Goal: Task Accomplishment & Management: Complete application form

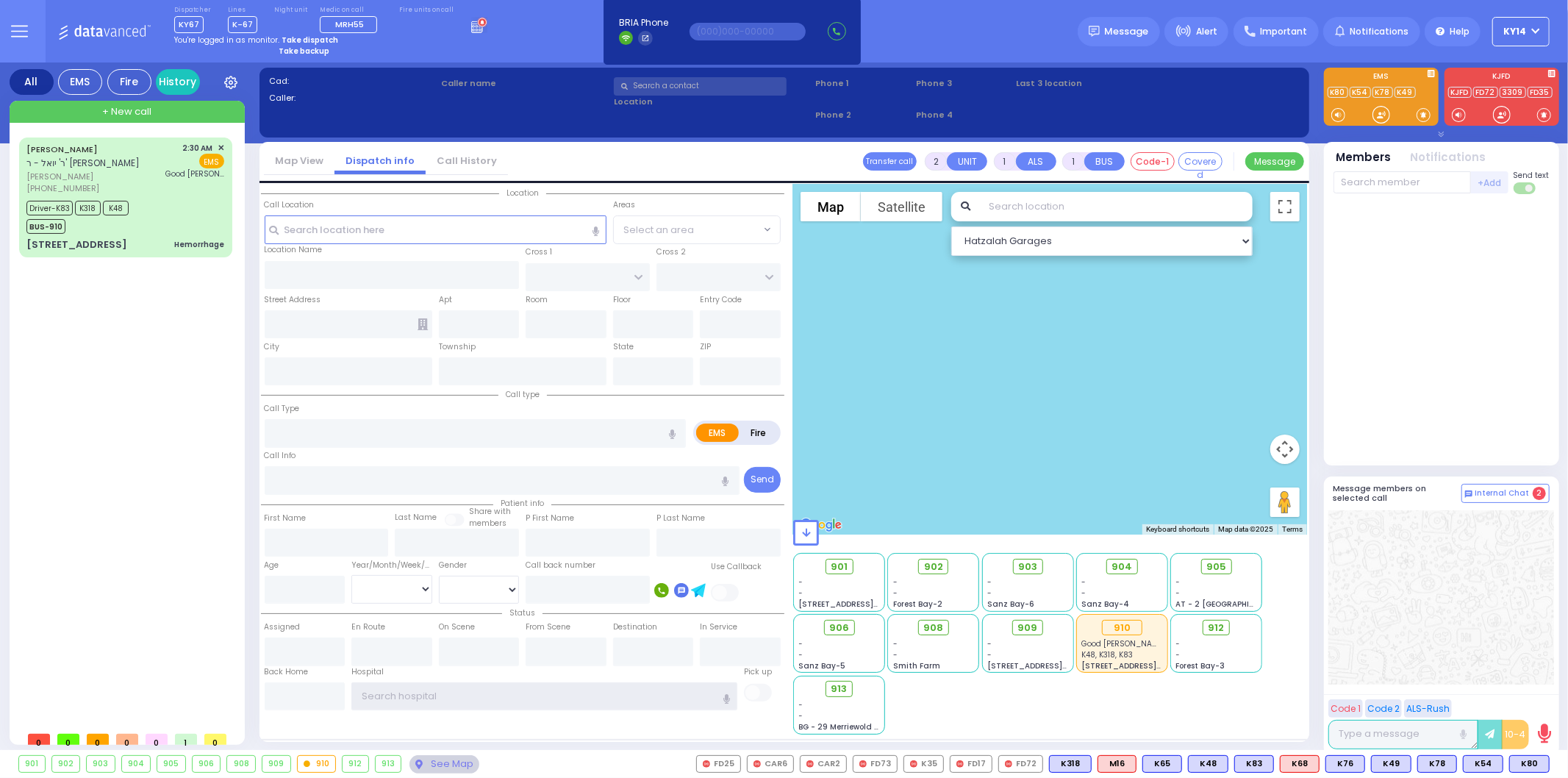
type input "ky14"
click at [478, 19] on circle at bounding box center [482, 23] width 8 height 8
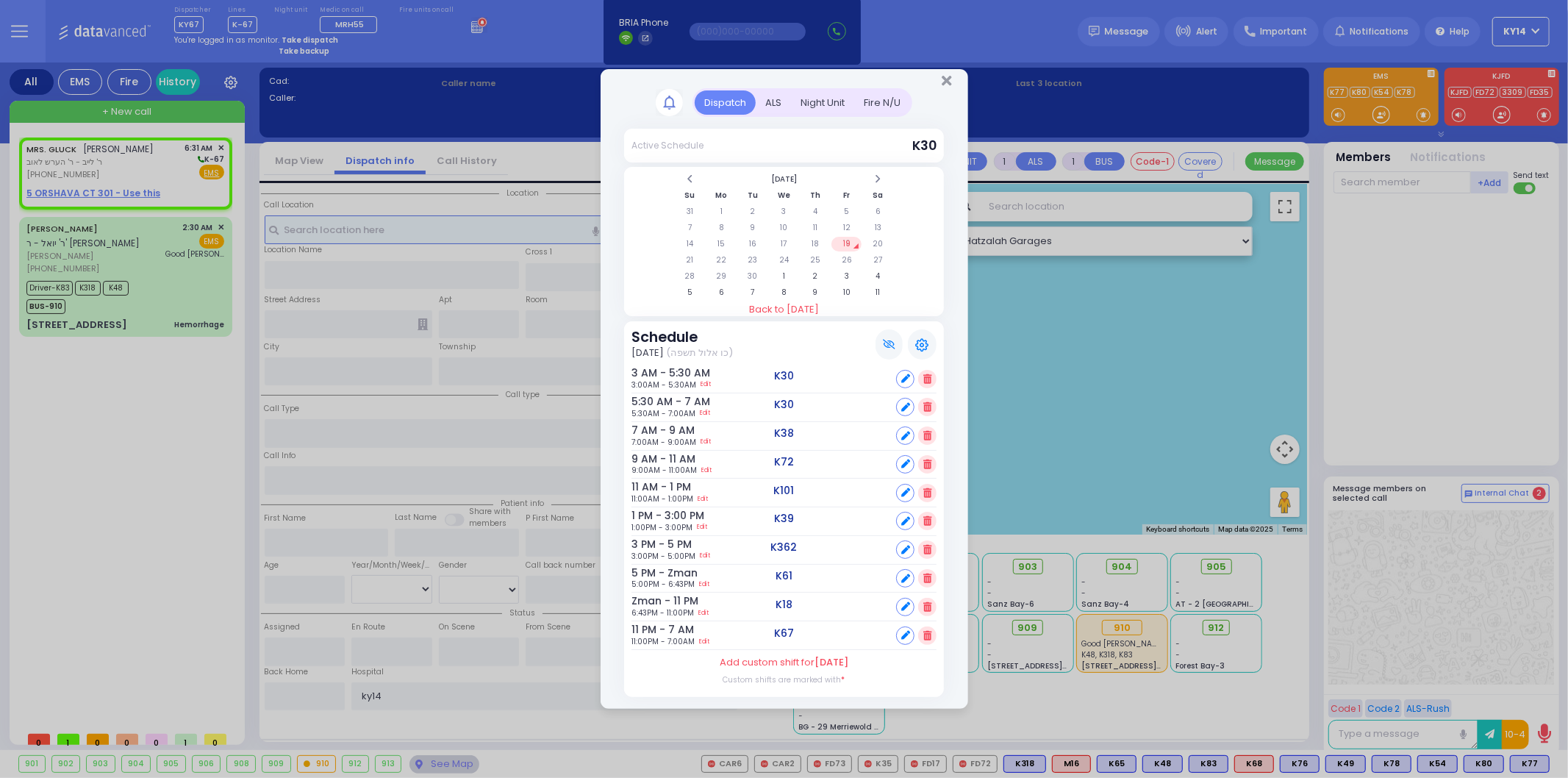
select select
radio input "true"
type input "MRS."
type input "[PERSON_NAME]"
select select
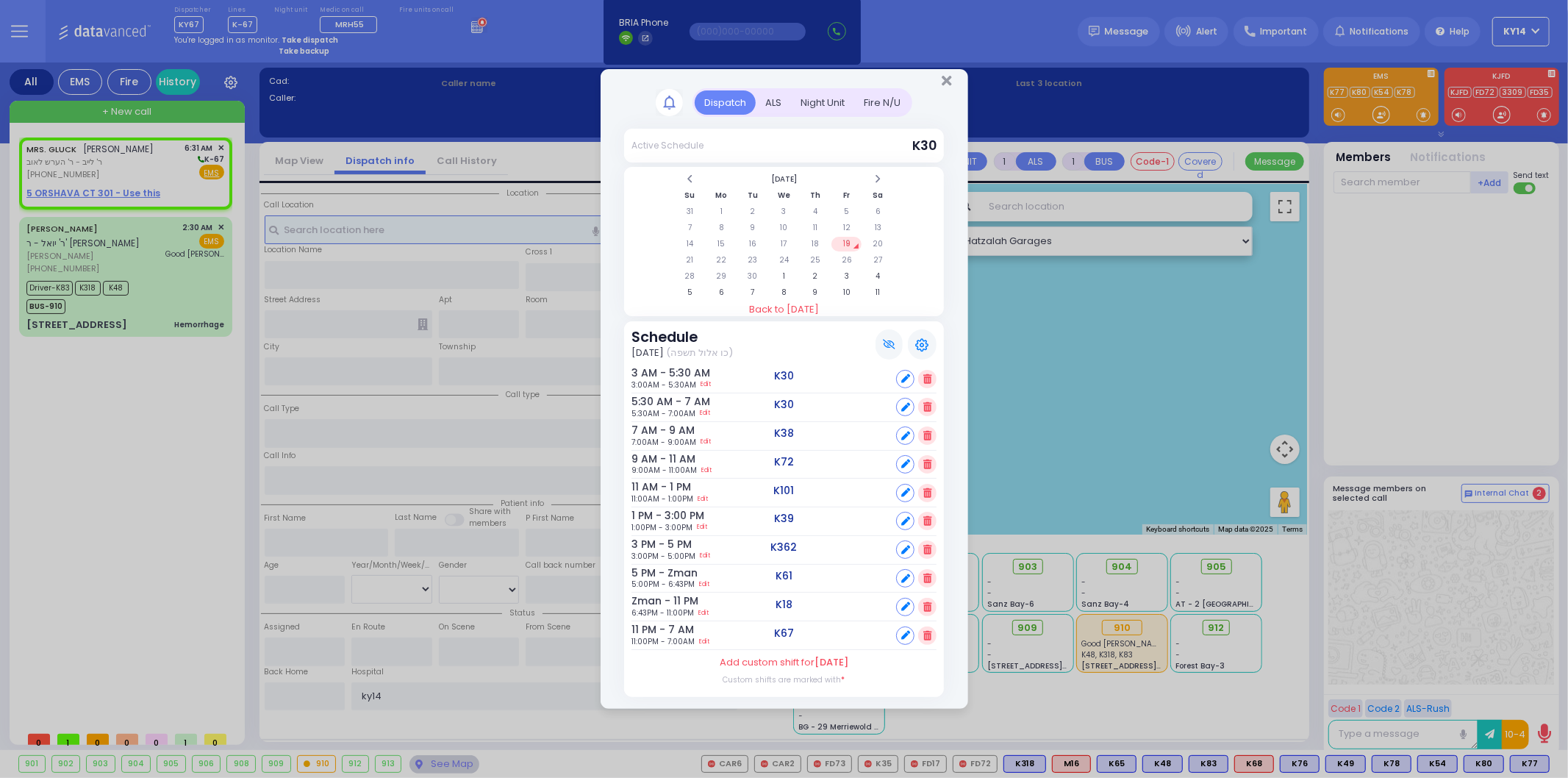
type input "06:31"
select select "Hatzalah Garages"
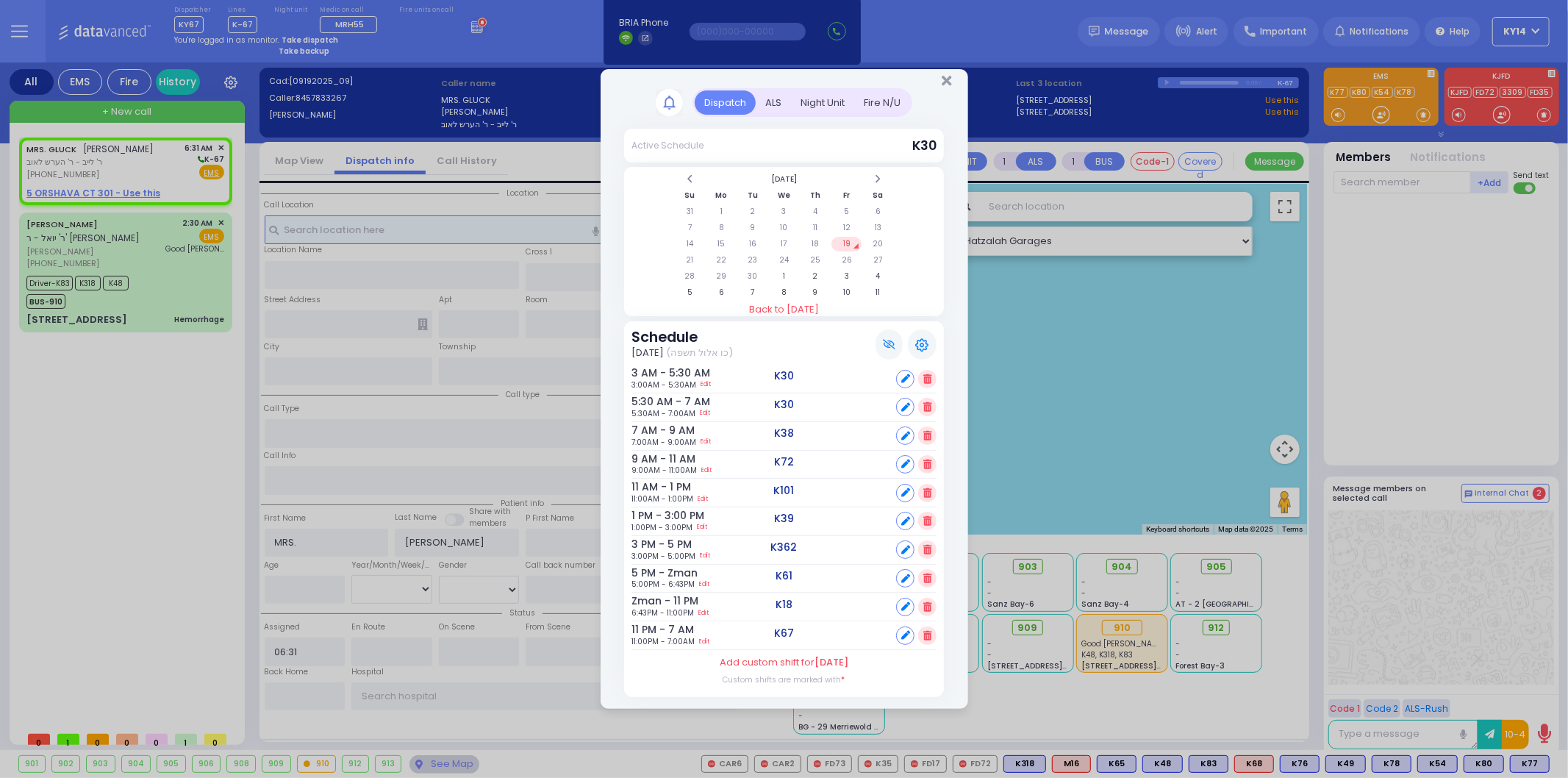
select select
radio input "true"
select select
select select "Hatzalah Garages"
select select
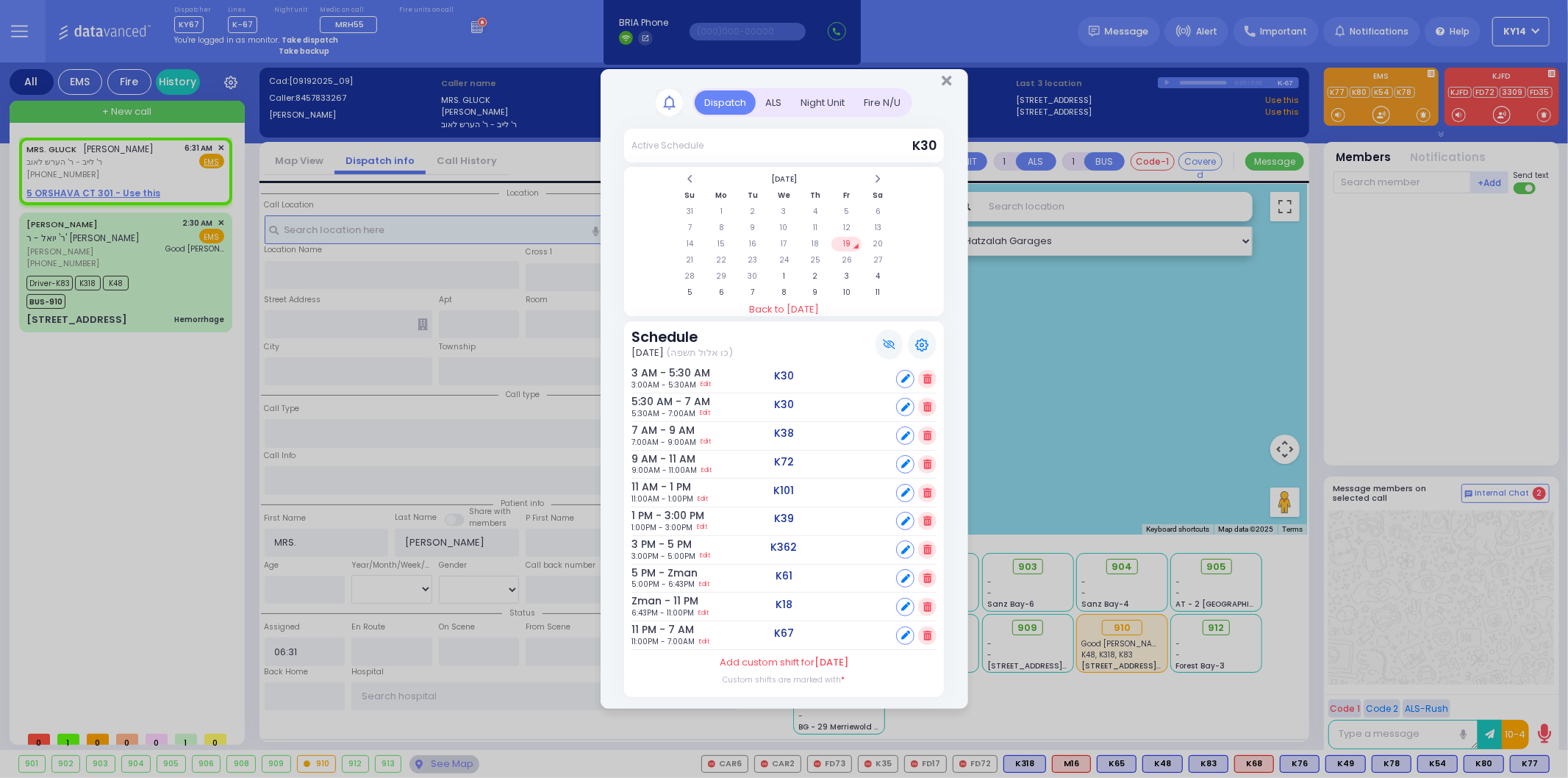
radio input "true"
select select
select select "Hatzalah Garages"
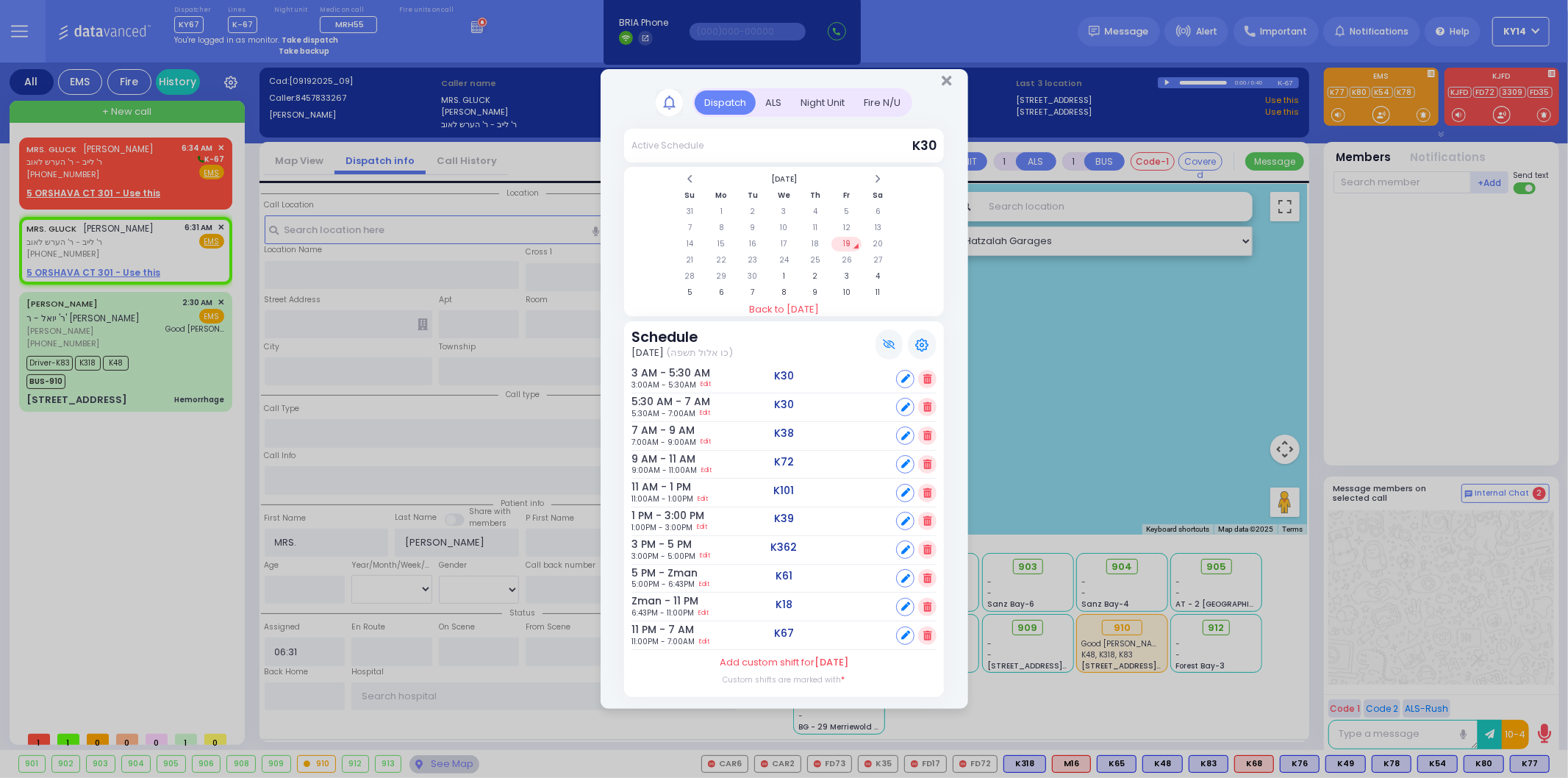
click at [221, 536] on div "Dispatch Active Schedule K30" at bounding box center [784, 389] width 1568 height 778
click at [947, 81] on icon "Close" at bounding box center [946, 81] width 9 height 14
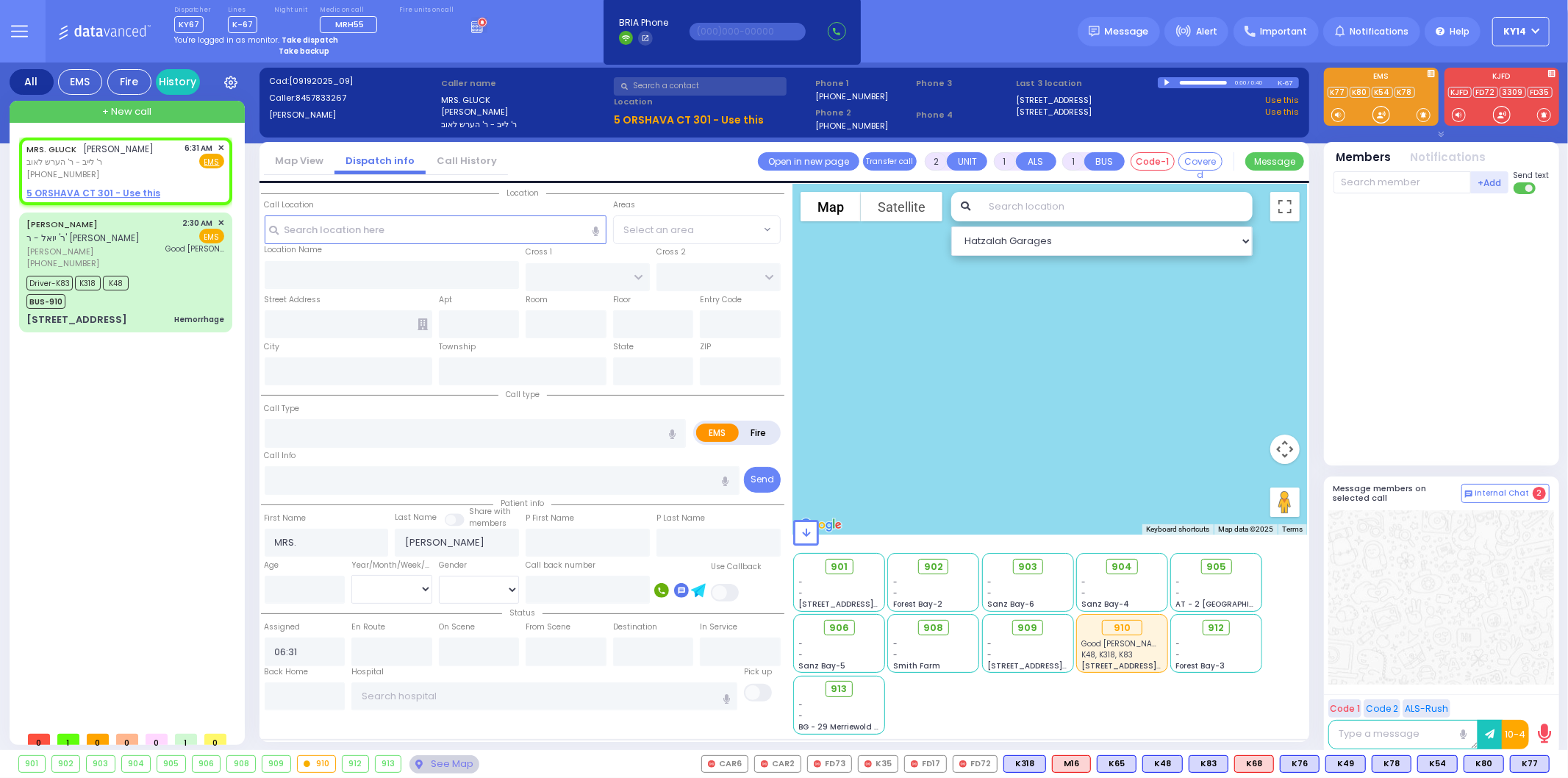
click at [1167, 84] on div at bounding box center [1169, 83] width 8 height 7
click at [1166, 80] on div at bounding box center [1169, 82] width 8 height 6
click at [120, 275] on span "K48" at bounding box center [115, 282] width 25 height 14
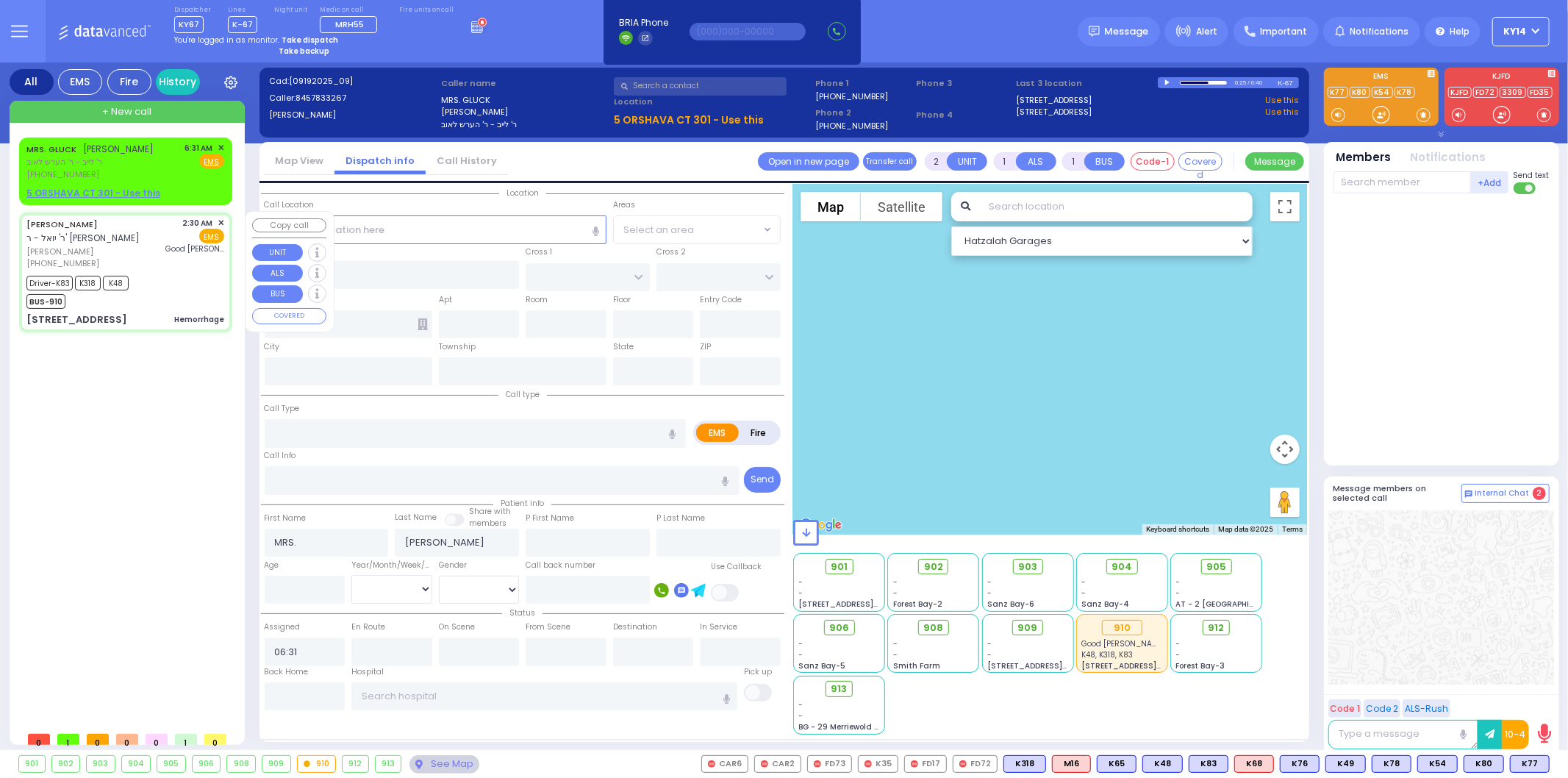
type input "6"
select select
type input "Hemorrhage"
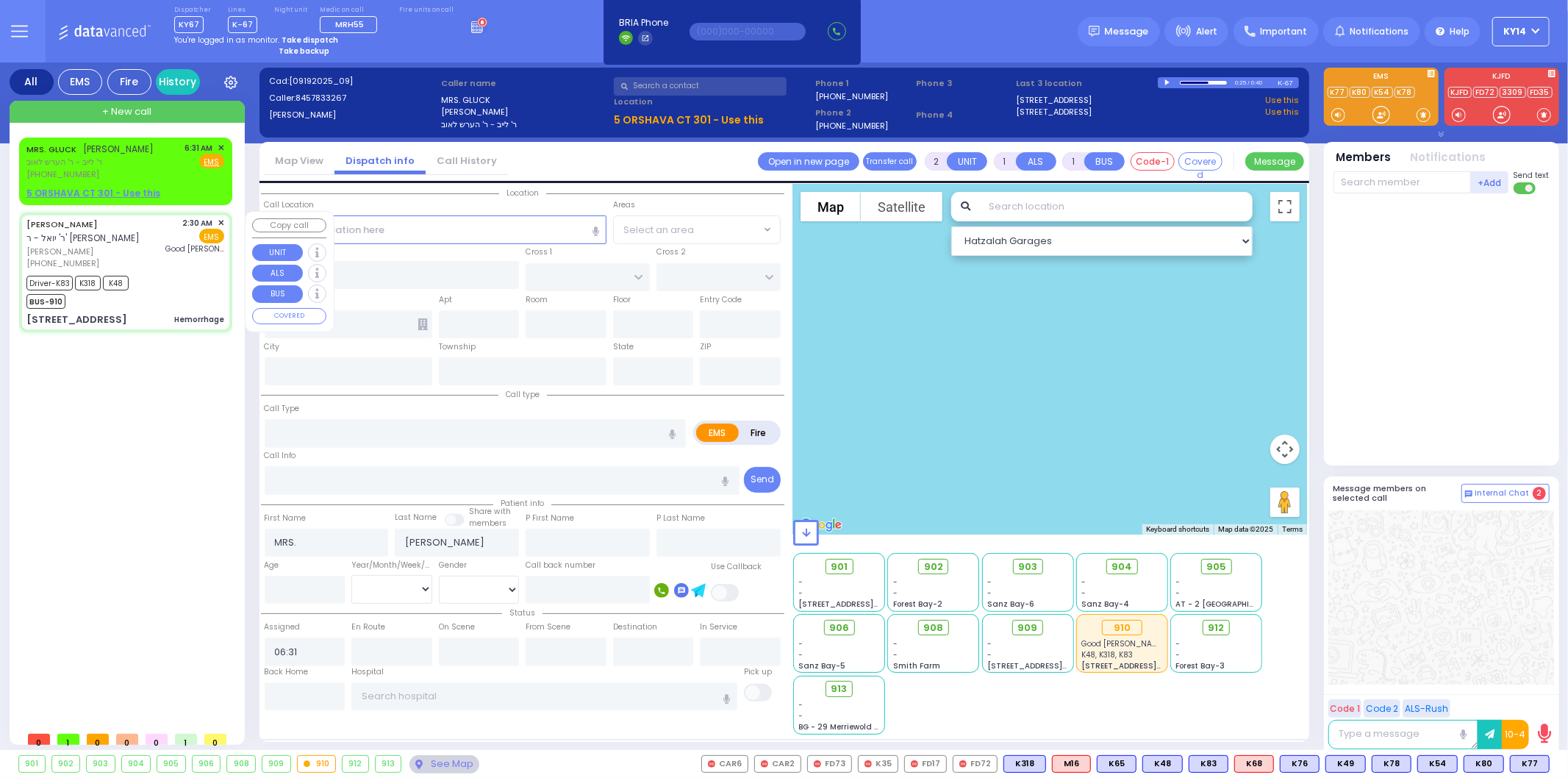
radio input "true"
type input "SHMIEL"
type input "[PERSON_NAME]"
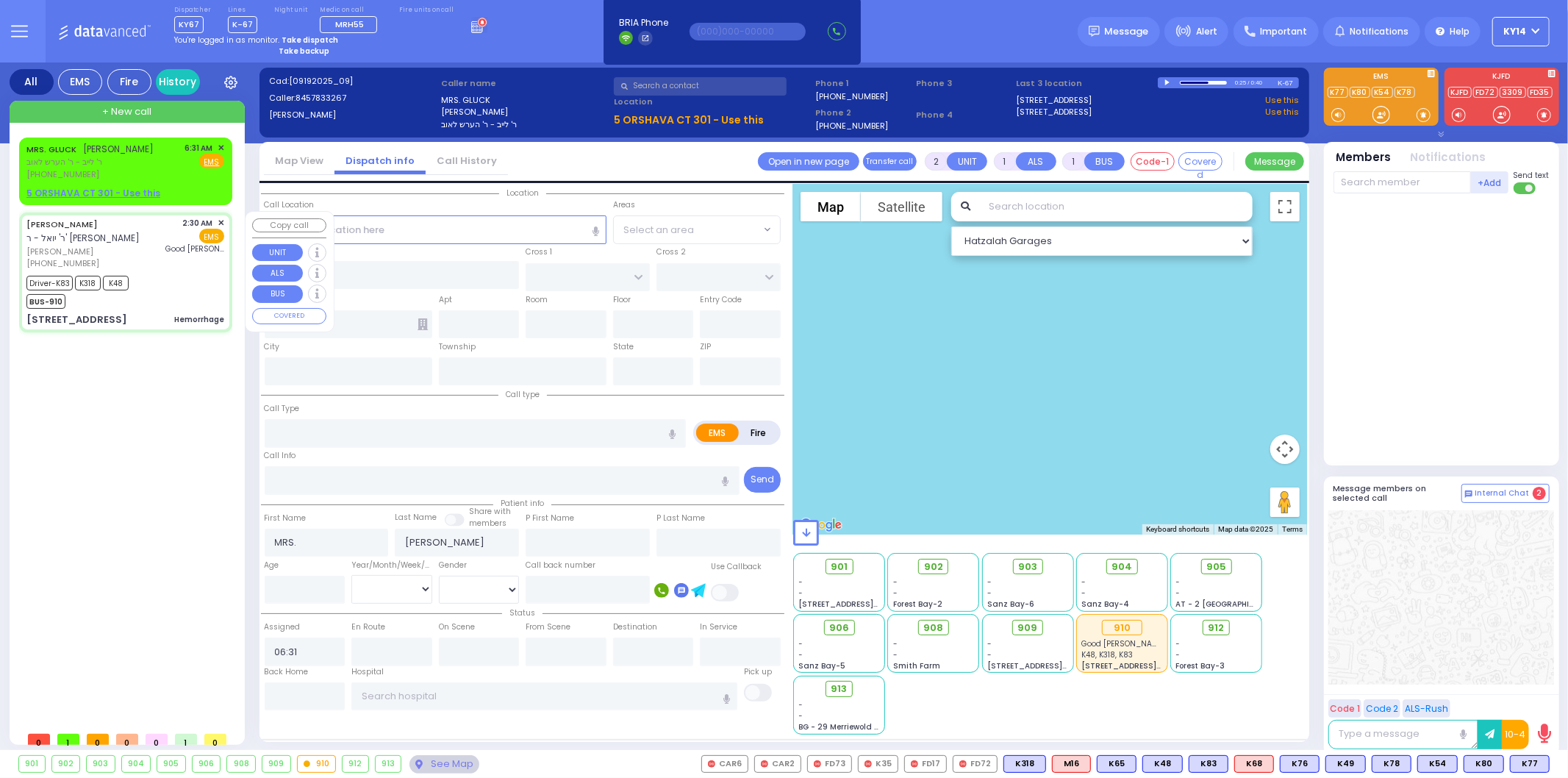
type input "20"
select select "Year"
select select "[DEMOGRAPHIC_DATA]"
type input "02:30"
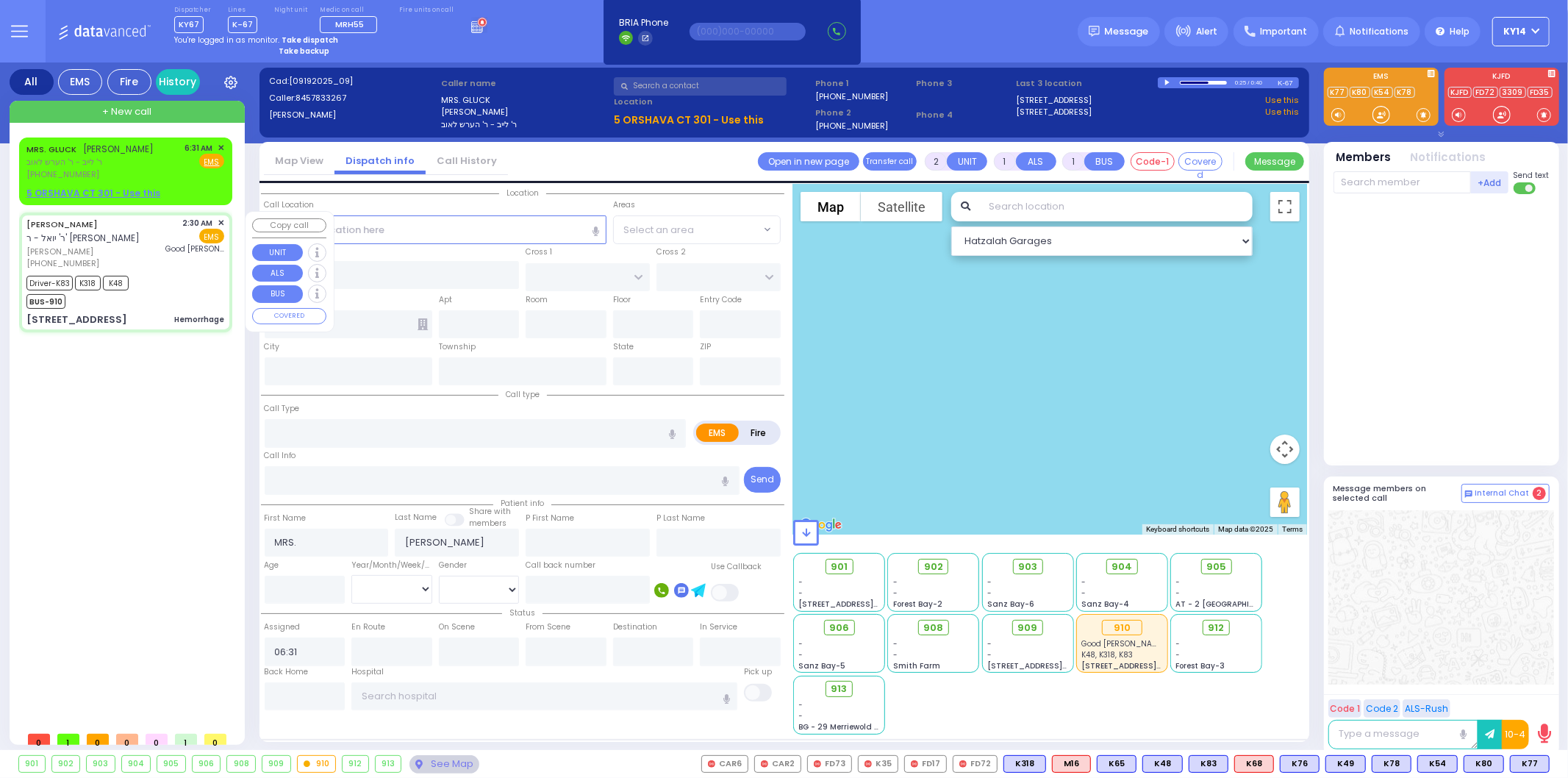
type input "02:32"
type input "02:59"
type input "03:20"
type input "03:25"
type input "[GEOGRAPHIC_DATA]"
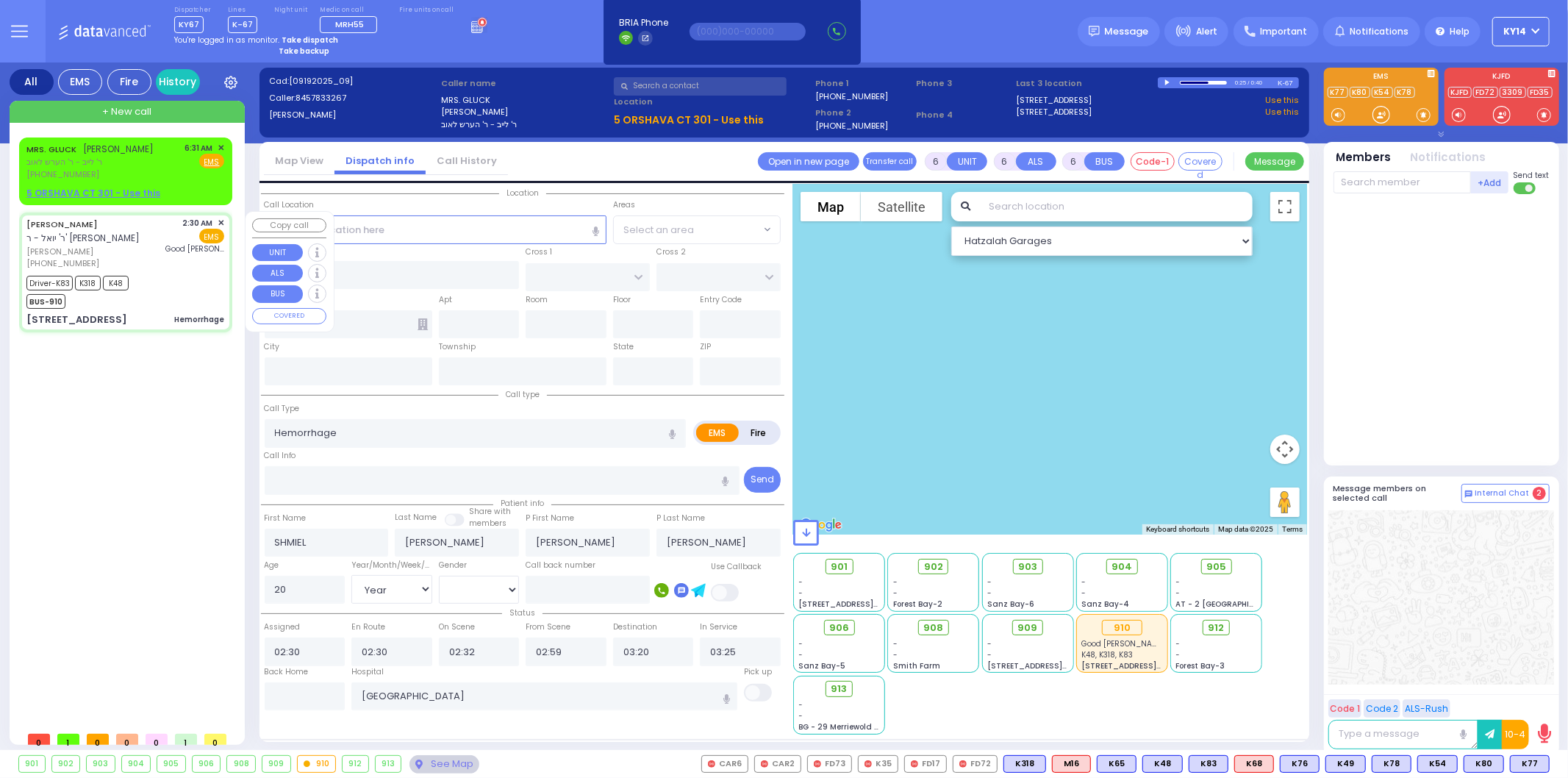
select select "Hatzalah Garages"
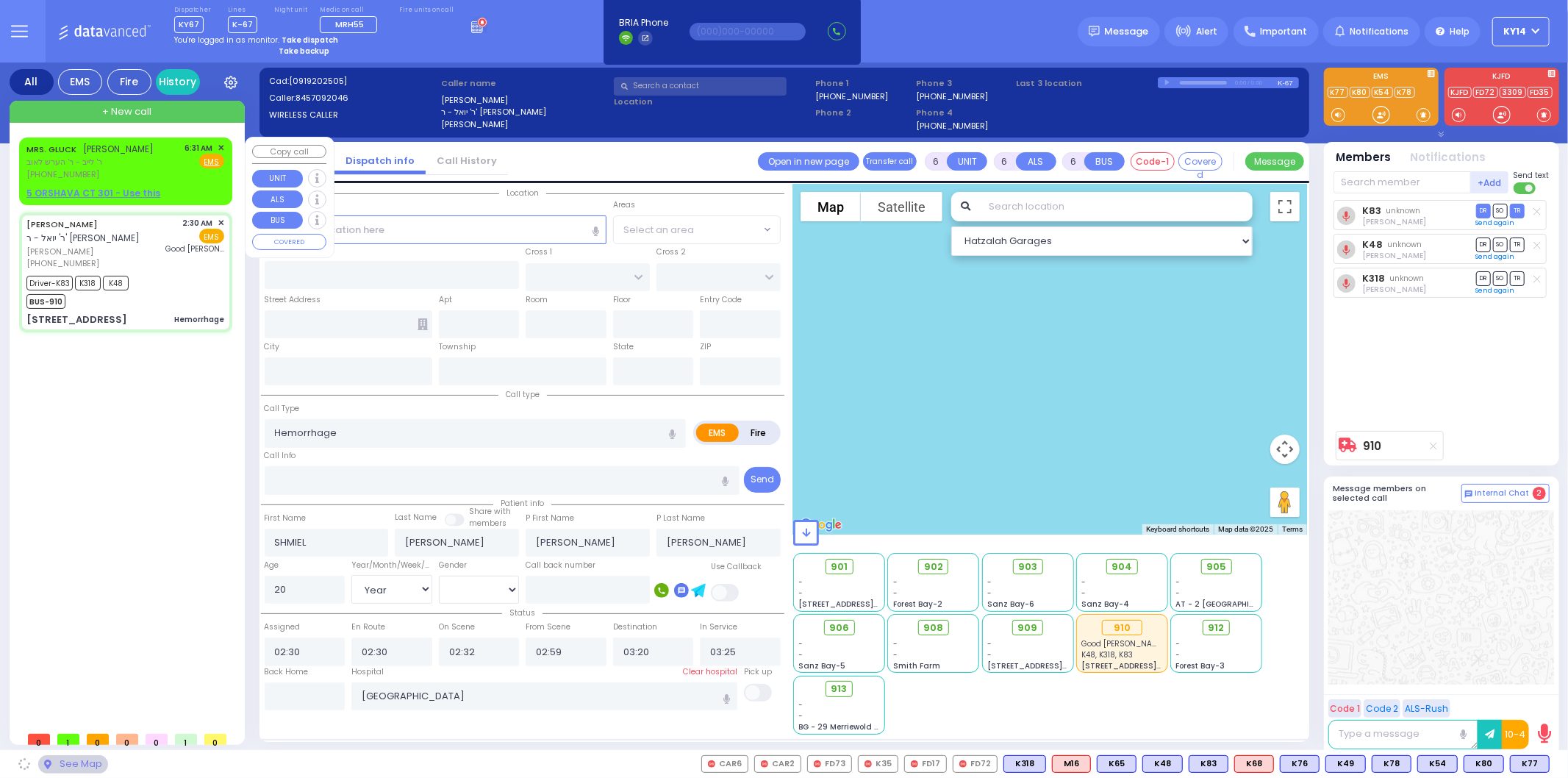
type input "CHUST RD"
type input "[GEOGRAPHIC_DATA]"
type input "[STREET_ADDRESS]"
type input "406"
type input "[PERSON_NAME]"
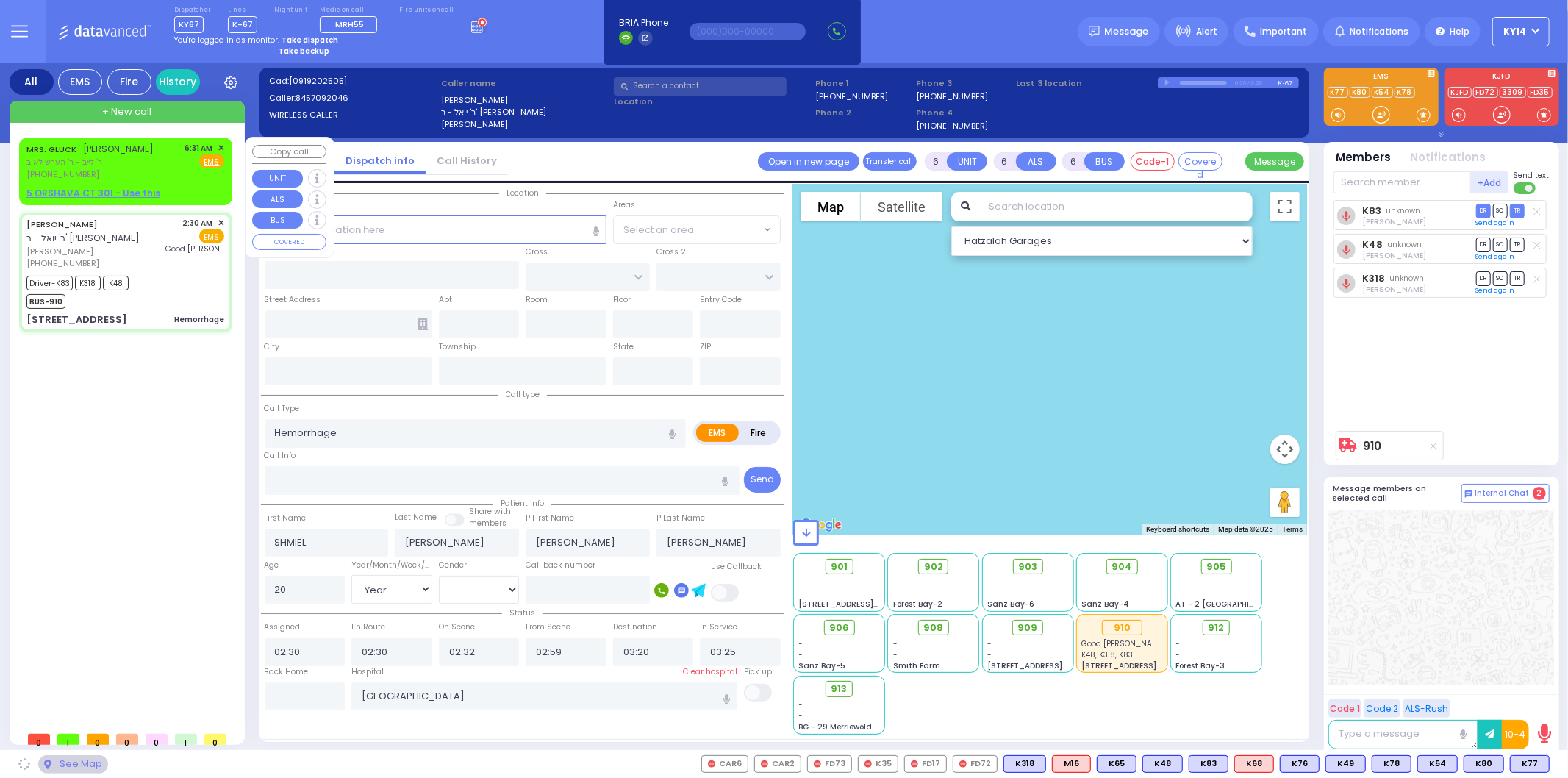
type input "[US_STATE]"
type input "10930"
select select "VYOEL MOSHE"
click at [149, 160] on div "[PERSON_NAME] מרת גליק ר' לייב - ר' הערש לאוב [PHONE_NUMBER] 6:31 AM ✕ Fire EMS" at bounding box center [125, 161] width 197 height 39
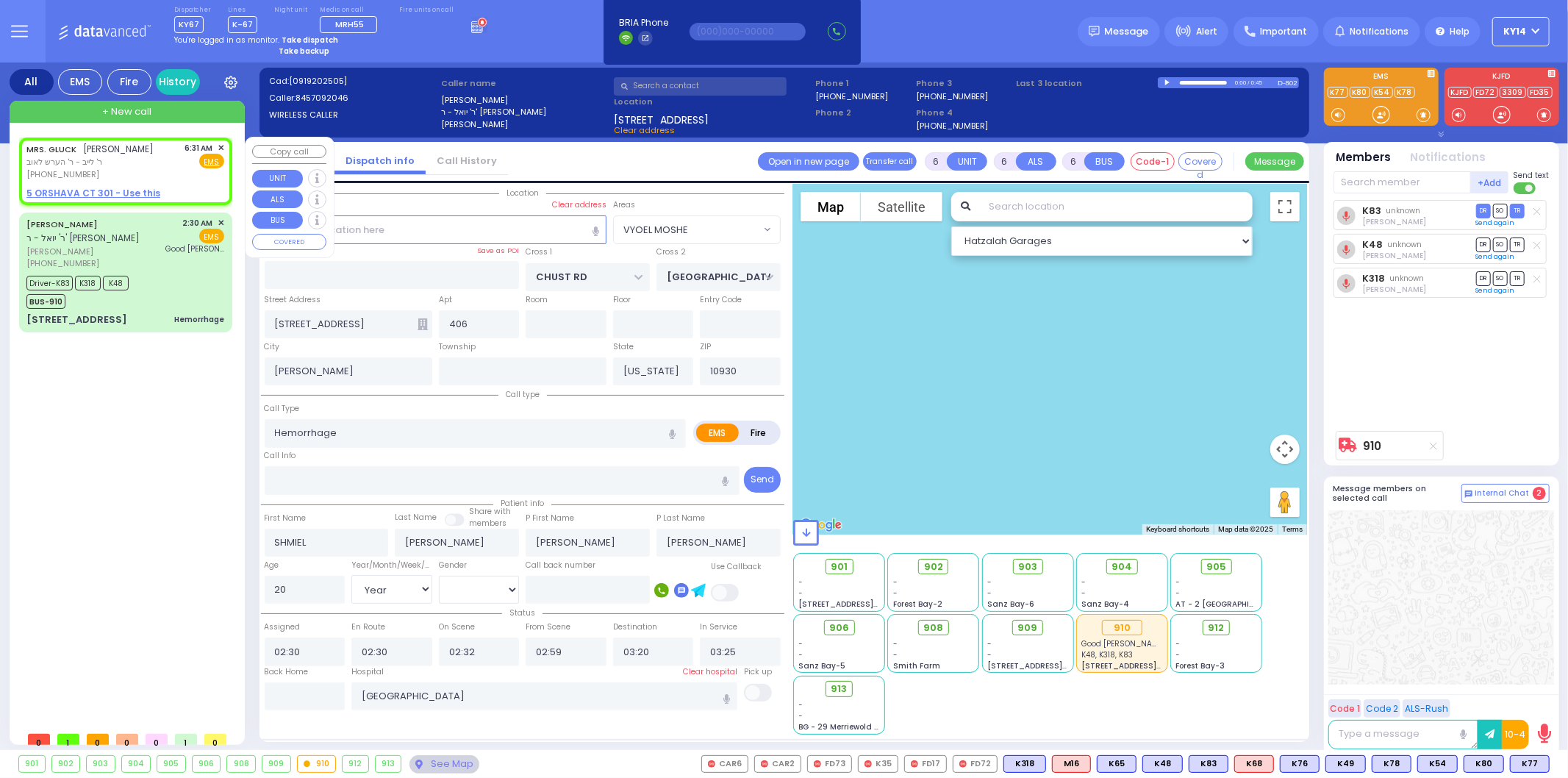
type input "2"
type input "1"
select select
radio input "true"
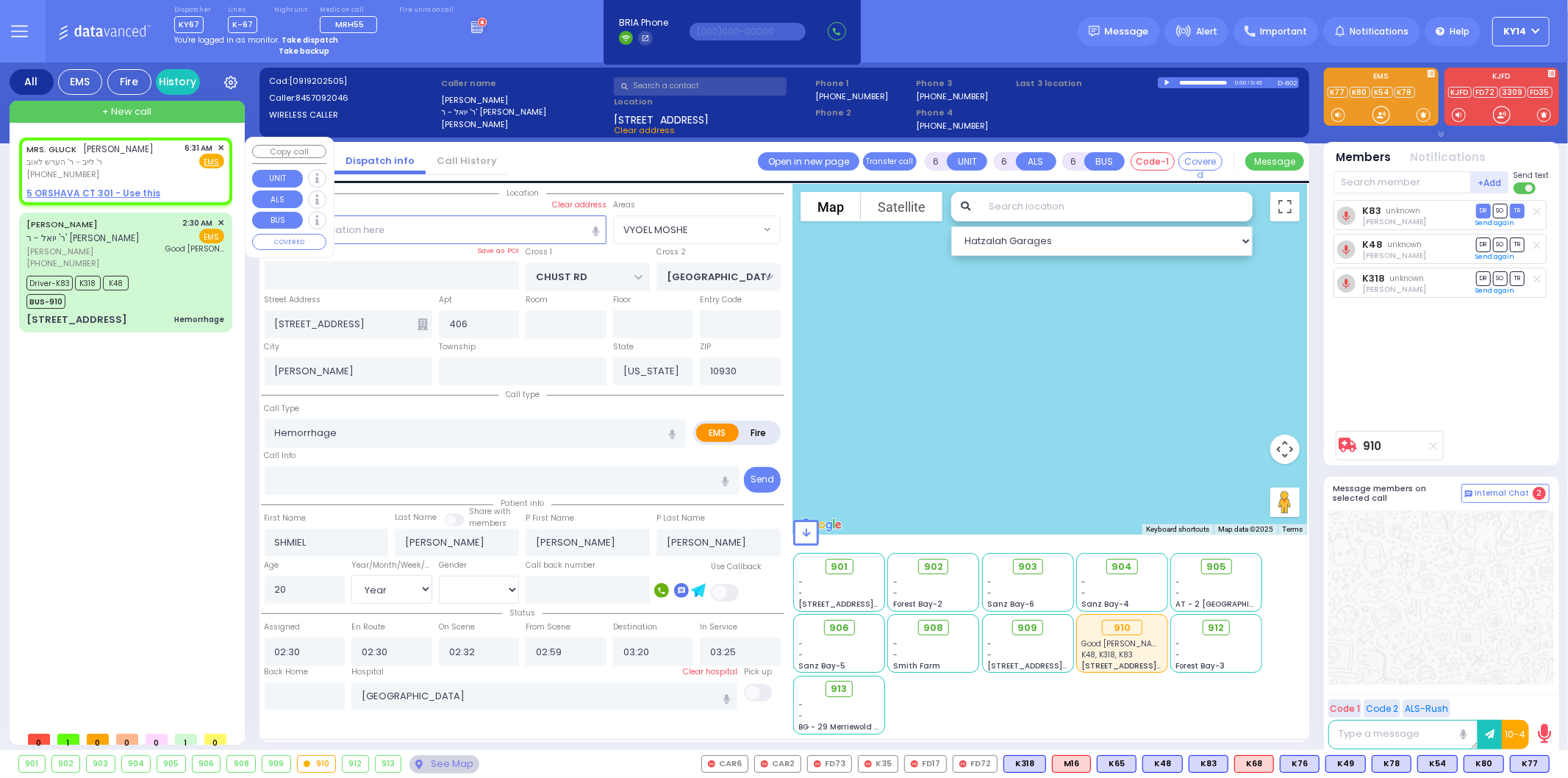
type input "MRS."
type input "[PERSON_NAME]"
select select
type input "06:31"
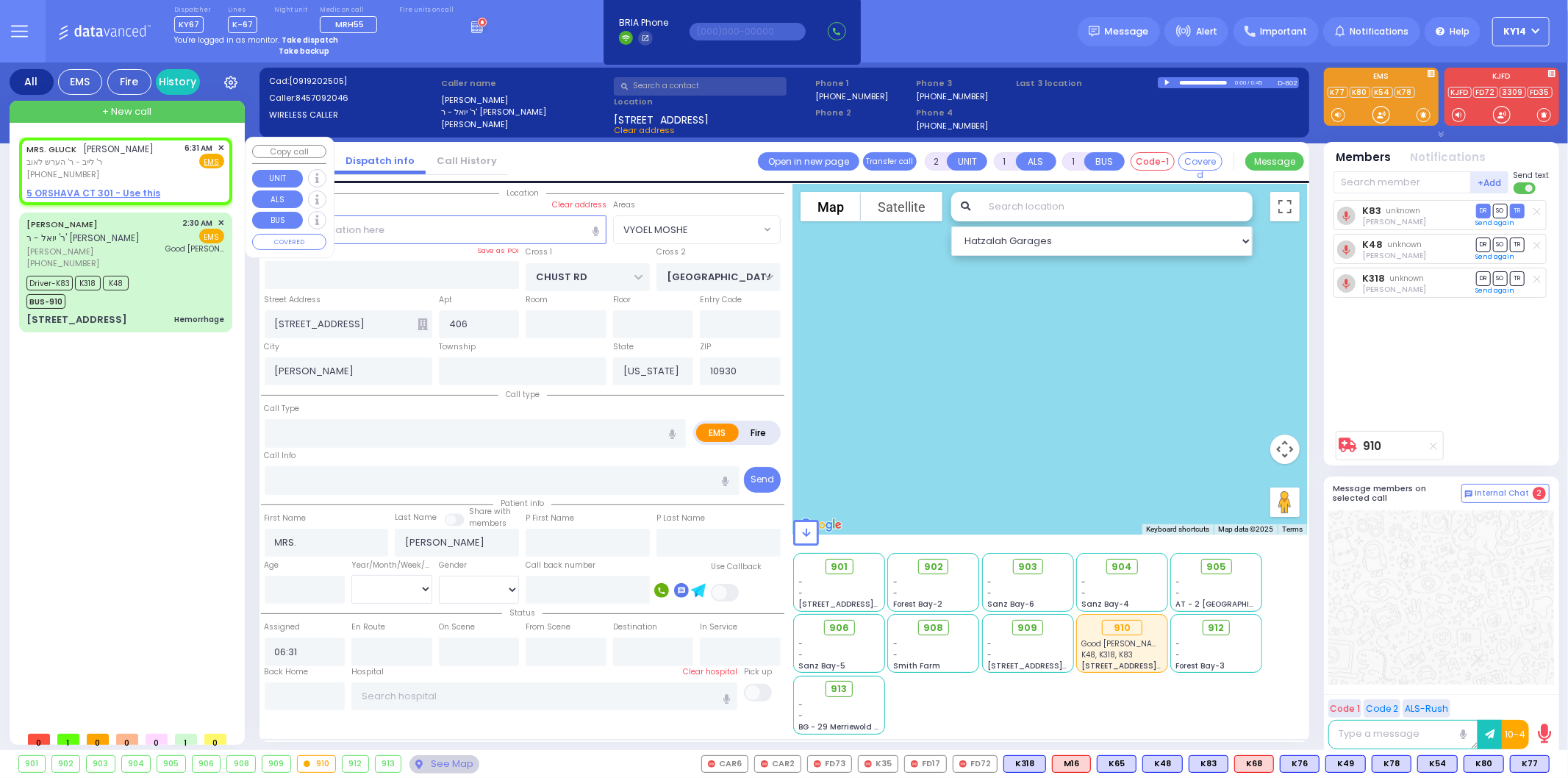
select select "Hatzalah Garages"
